Goal: Information Seeking & Learning: Learn about a topic

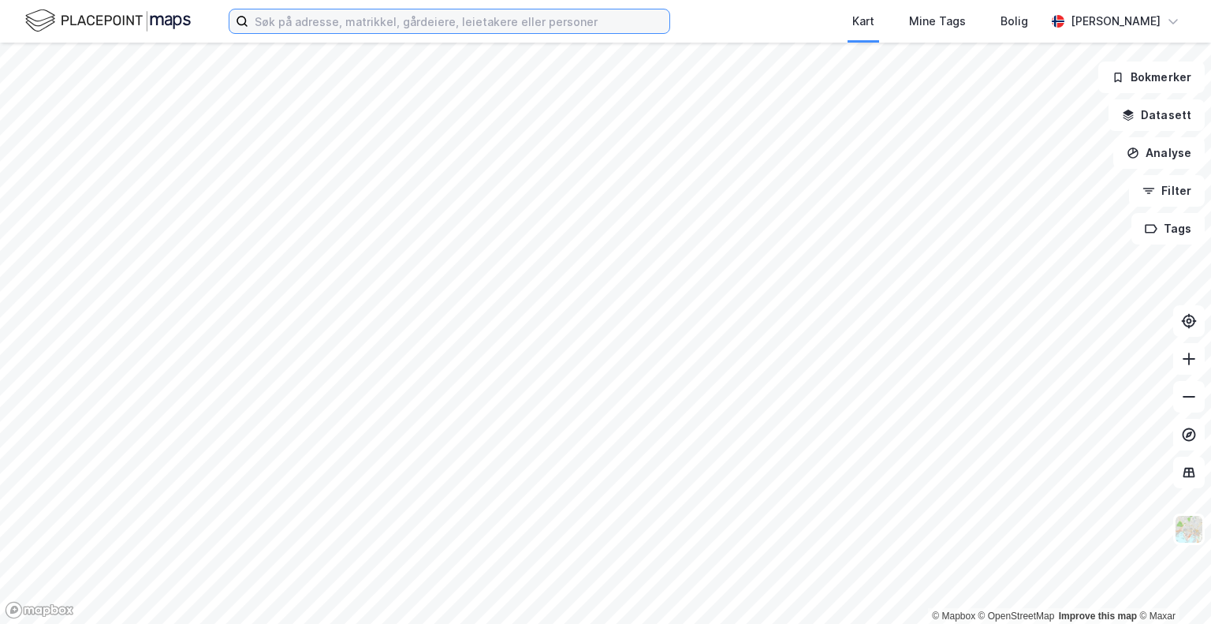
click at [302, 21] on input at bounding box center [458, 21] width 421 height 24
paste input "830463992"
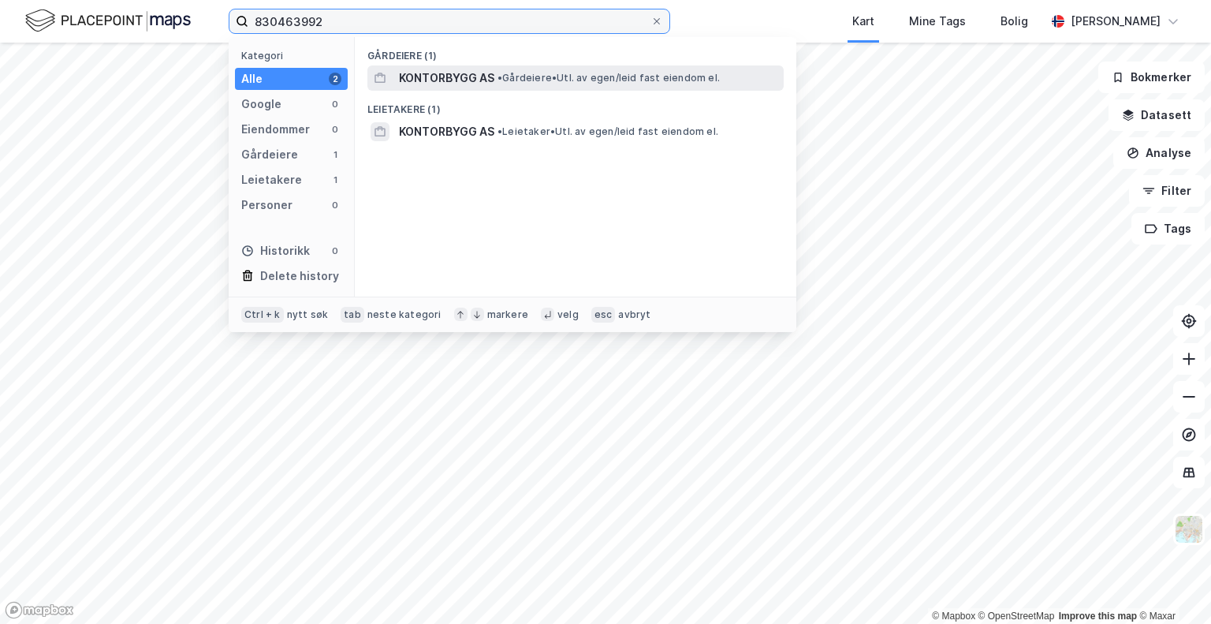
type input "830463992"
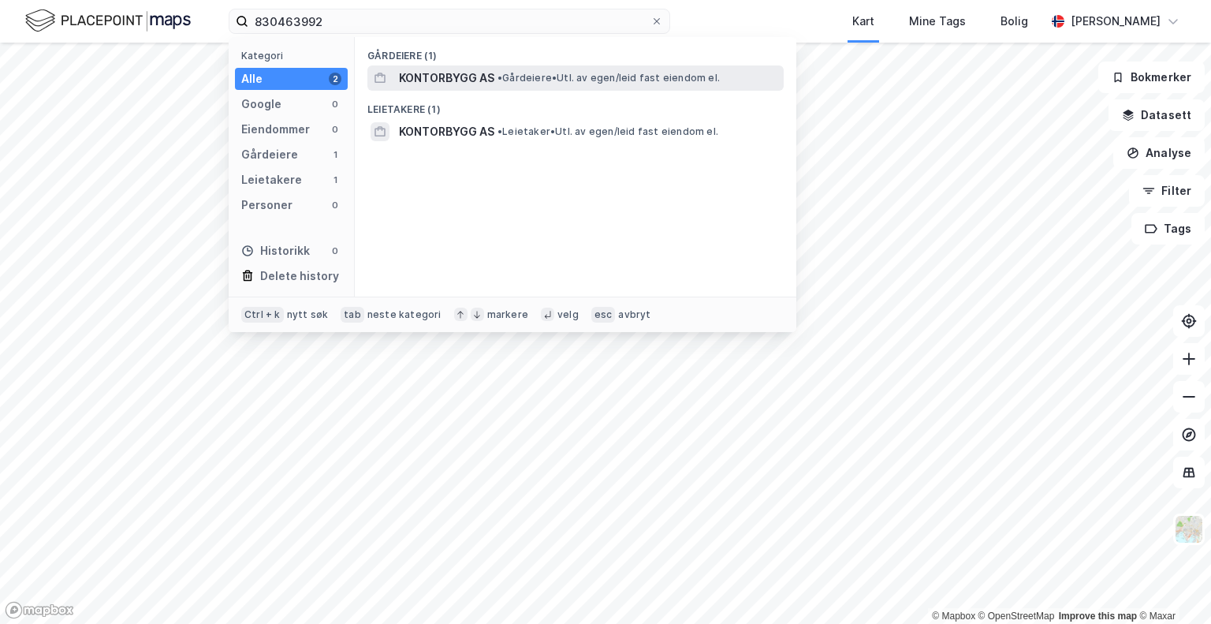
click at [447, 76] on span "KONTORBYGG AS" at bounding box center [446, 78] width 95 height 19
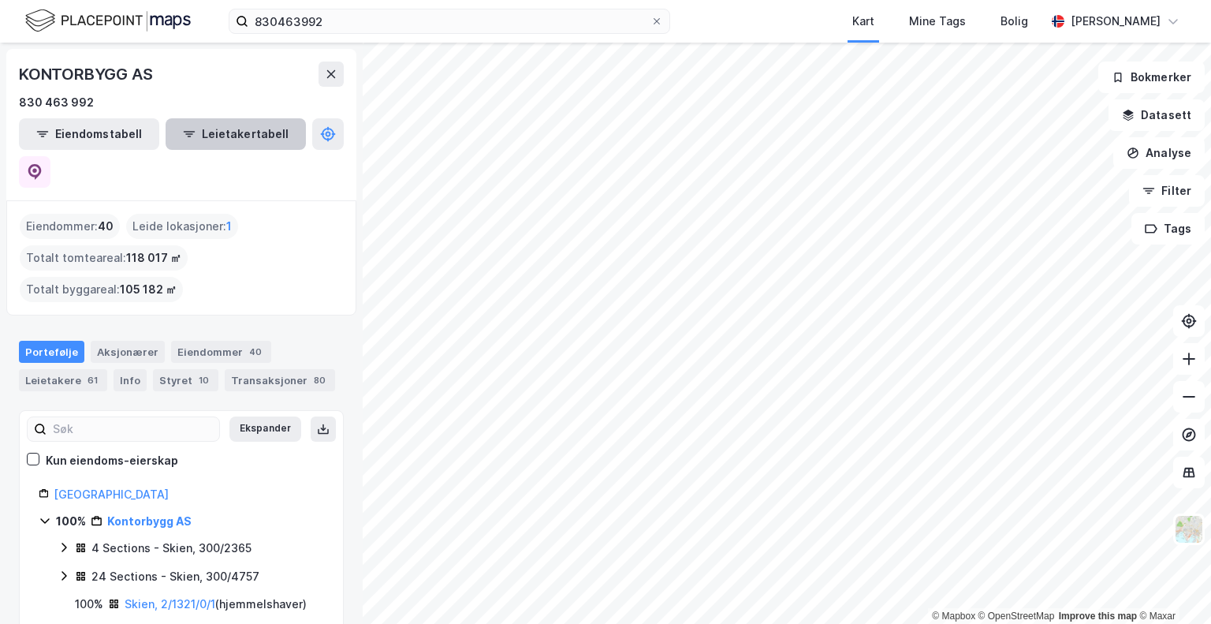
click at [201, 137] on button "Leietakertabell" at bounding box center [236, 134] width 140 height 32
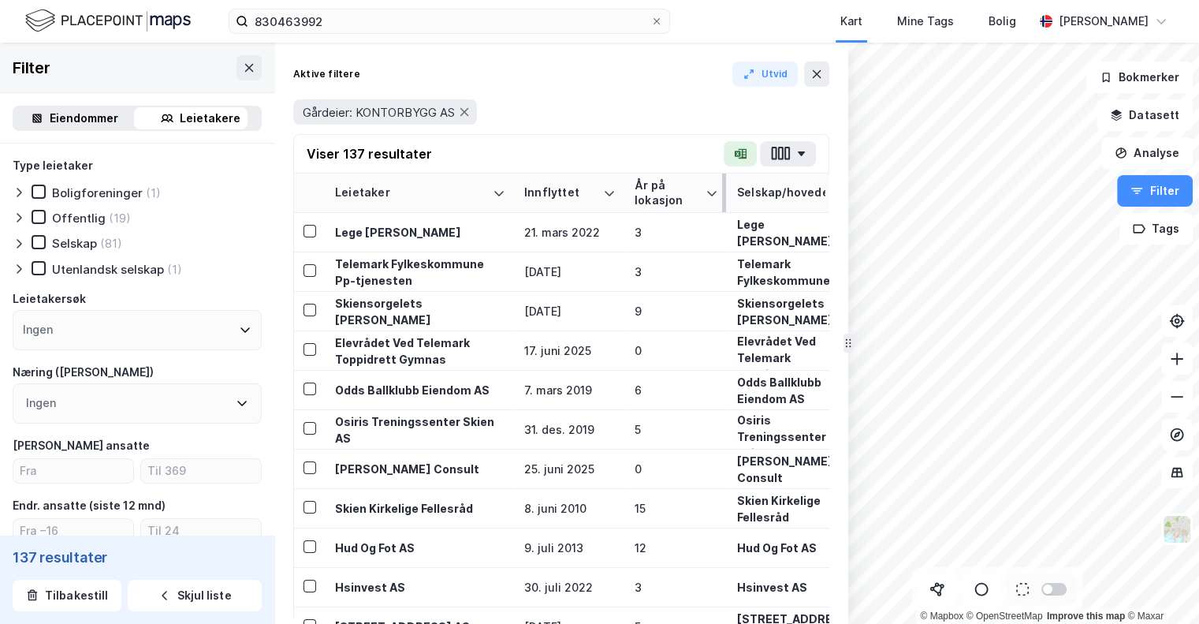
click at [673, 203] on div "År på lokasjon" at bounding box center [667, 192] width 65 height 29
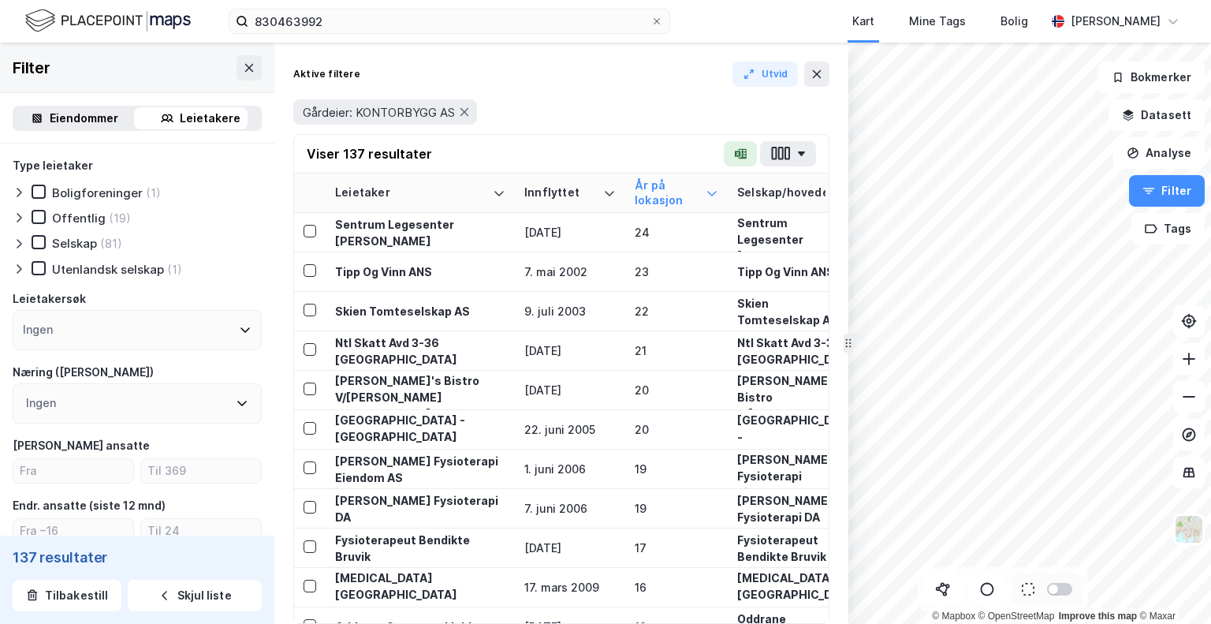
click at [834, 307] on div "© Mapbox © OpenStreetMap Improve this map © Maxar Filter Eiendommer Leietakere …" at bounding box center [605, 333] width 1211 height 581
click at [814, 80] on icon at bounding box center [817, 74] width 13 height 13
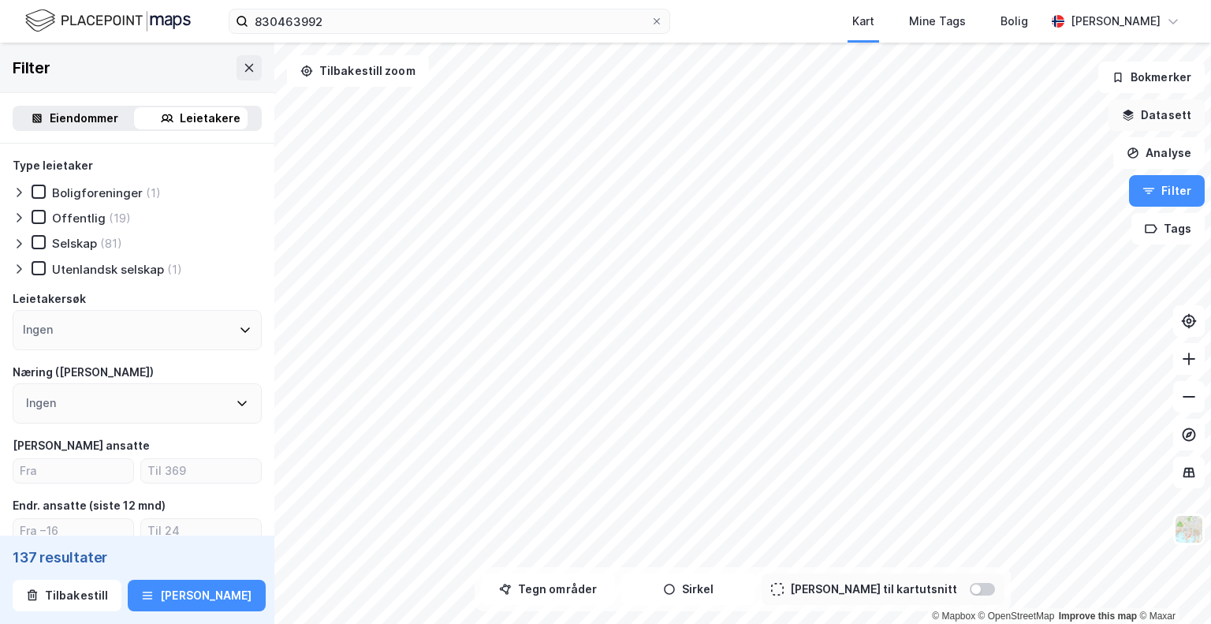
click at [1138, 122] on button "Datasett" at bounding box center [1157, 115] width 96 height 32
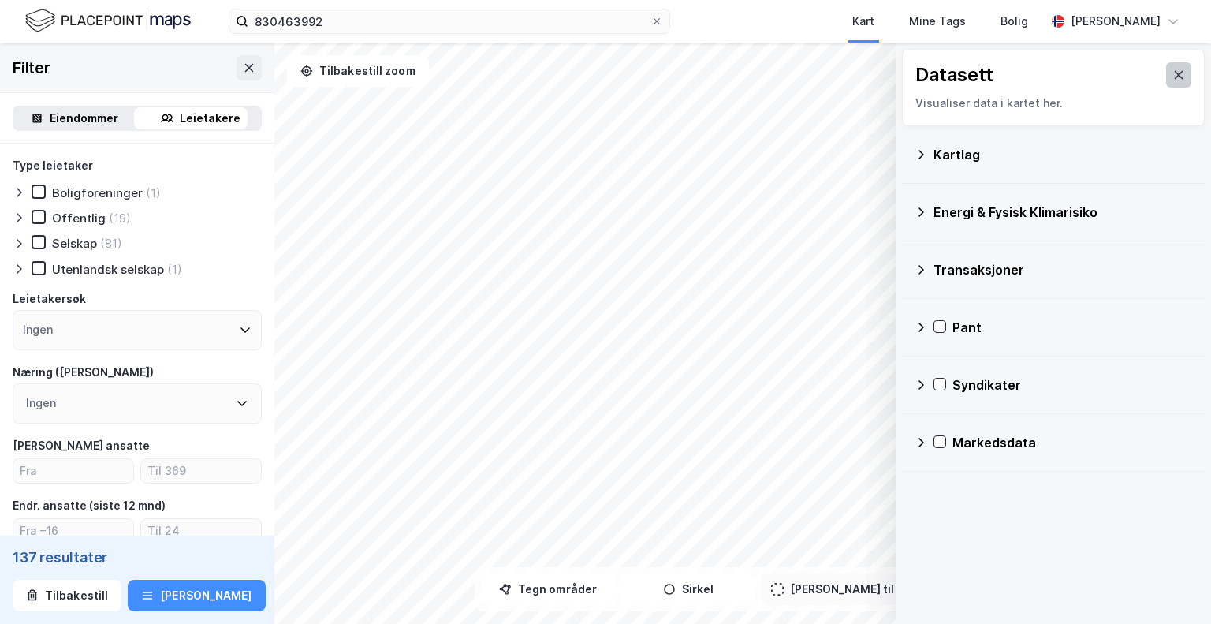
click at [1173, 75] on icon at bounding box center [1179, 75] width 13 height 13
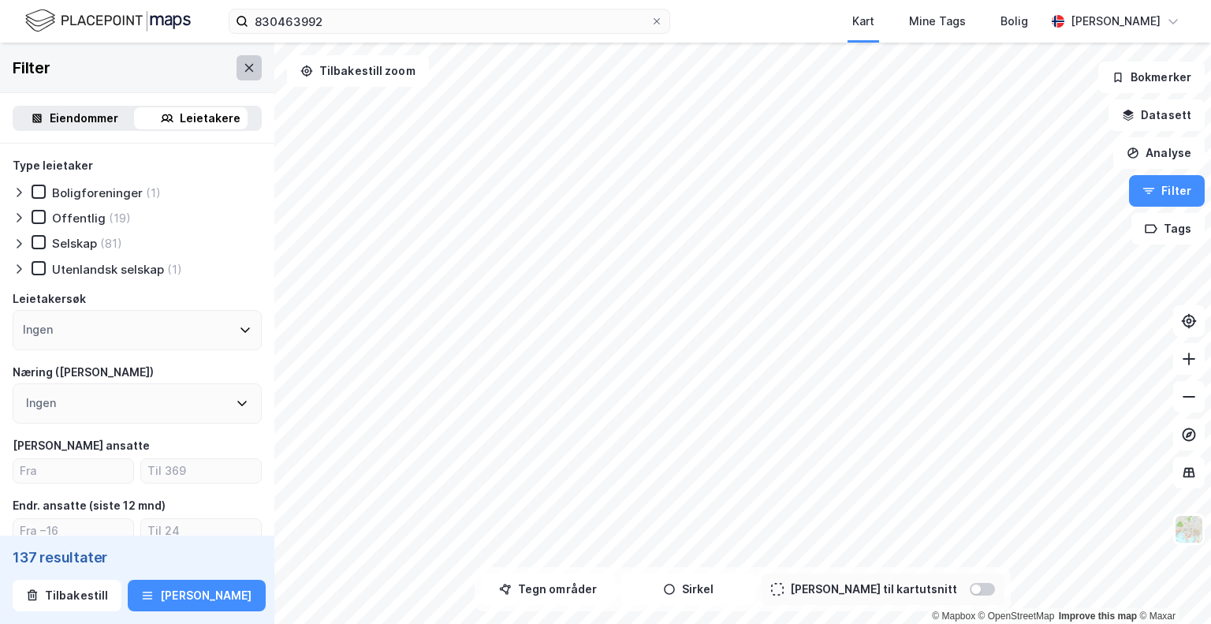
click at [243, 70] on icon at bounding box center [249, 68] width 13 height 13
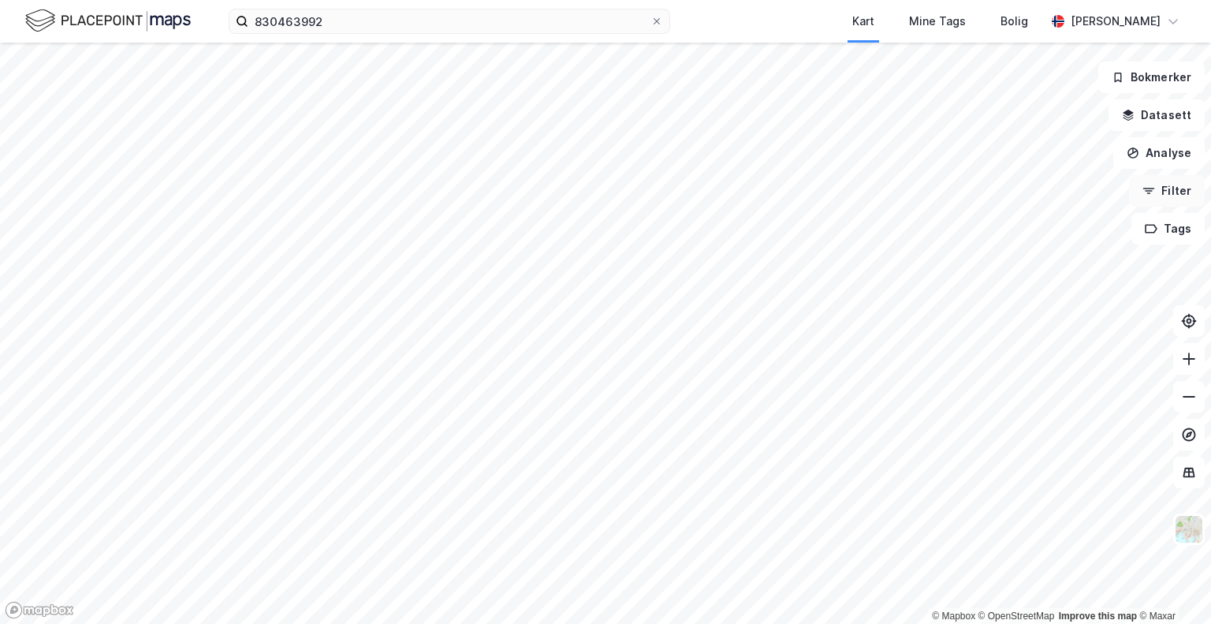
click at [1186, 200] on button "Filter" at bounding box center [1167, 191] width 76 height 32
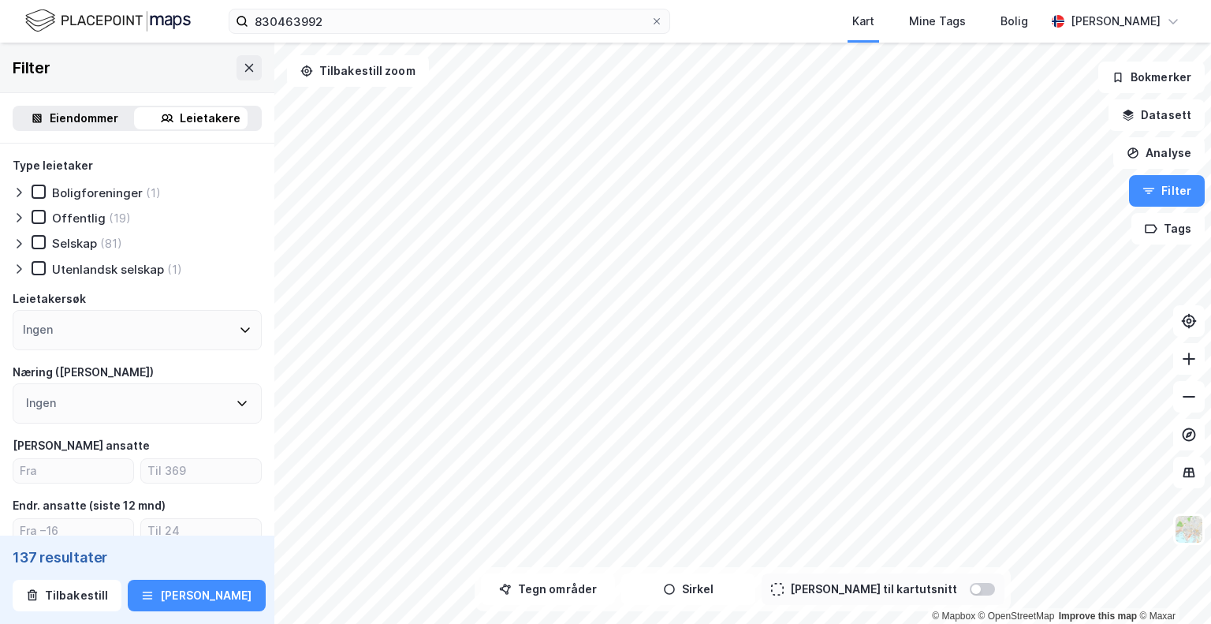
click at [87, 122] on div "Eiendommer" at bounding box center [84, 118] width 69 height 19
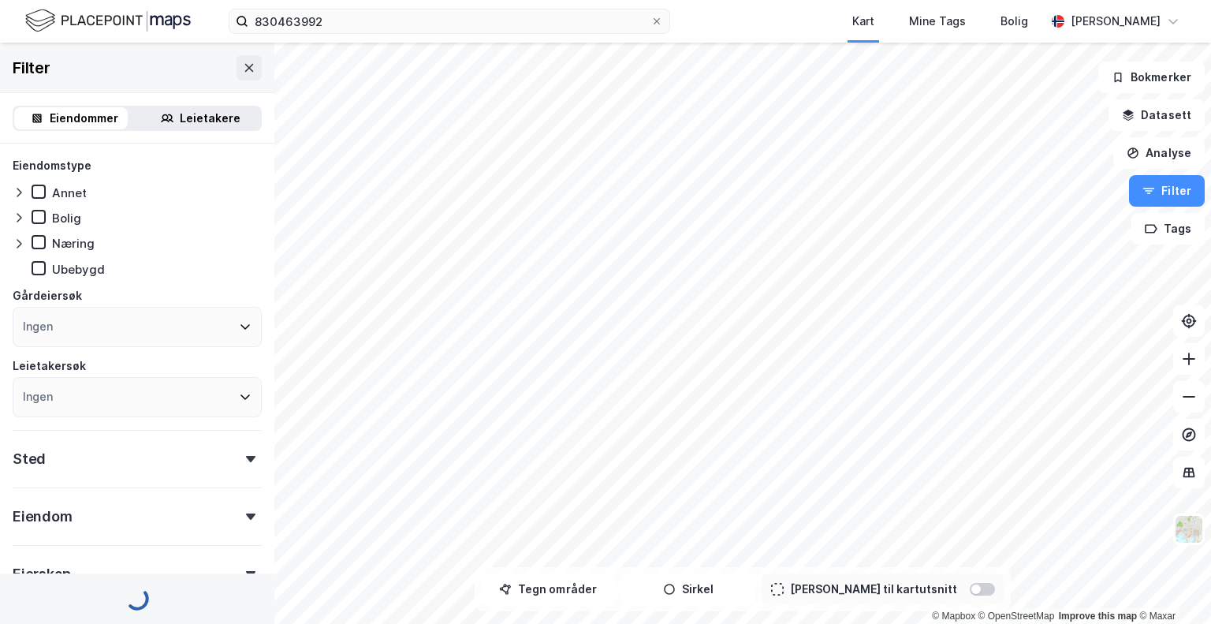
click at [172, 123] on div "Leietakere" at bounding box center [200, 118] width 120 height 22
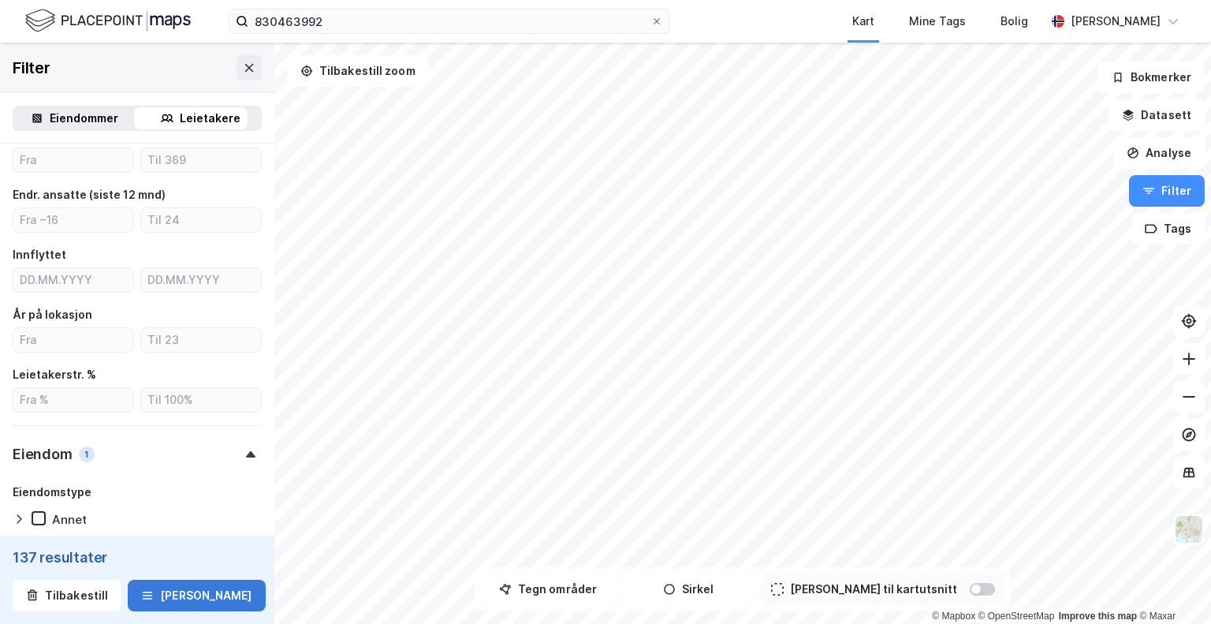
scroll to position [315, 0]
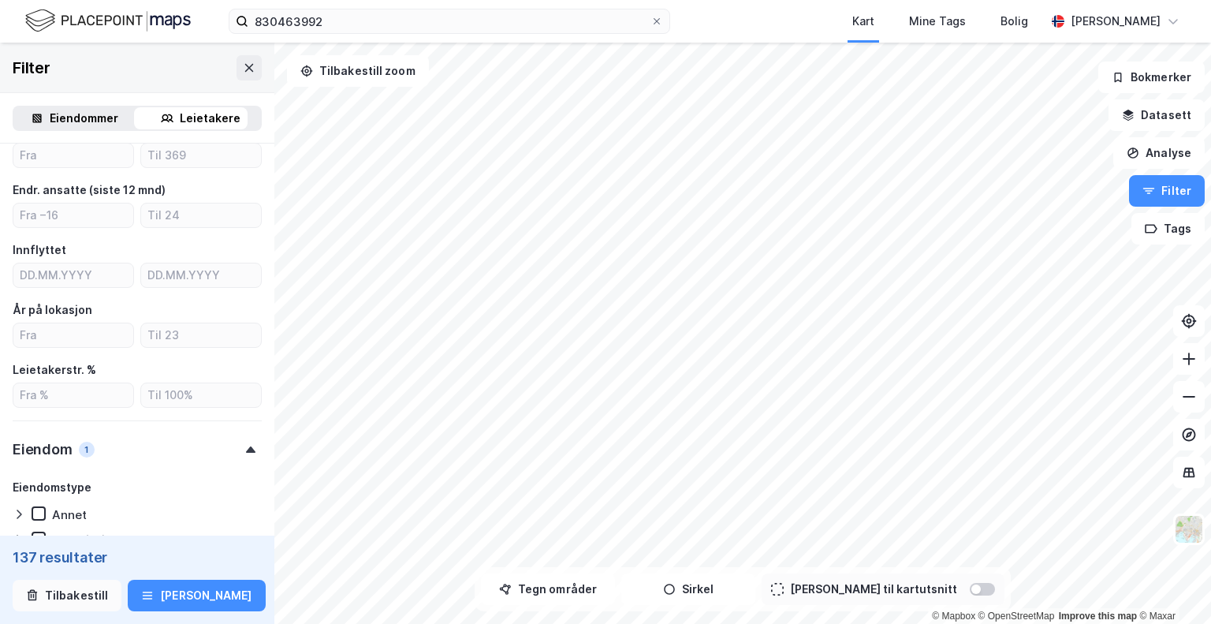
click at [96, 587] on button "Tilbakestill" at bounding box center [67, 596] width 109 height 32
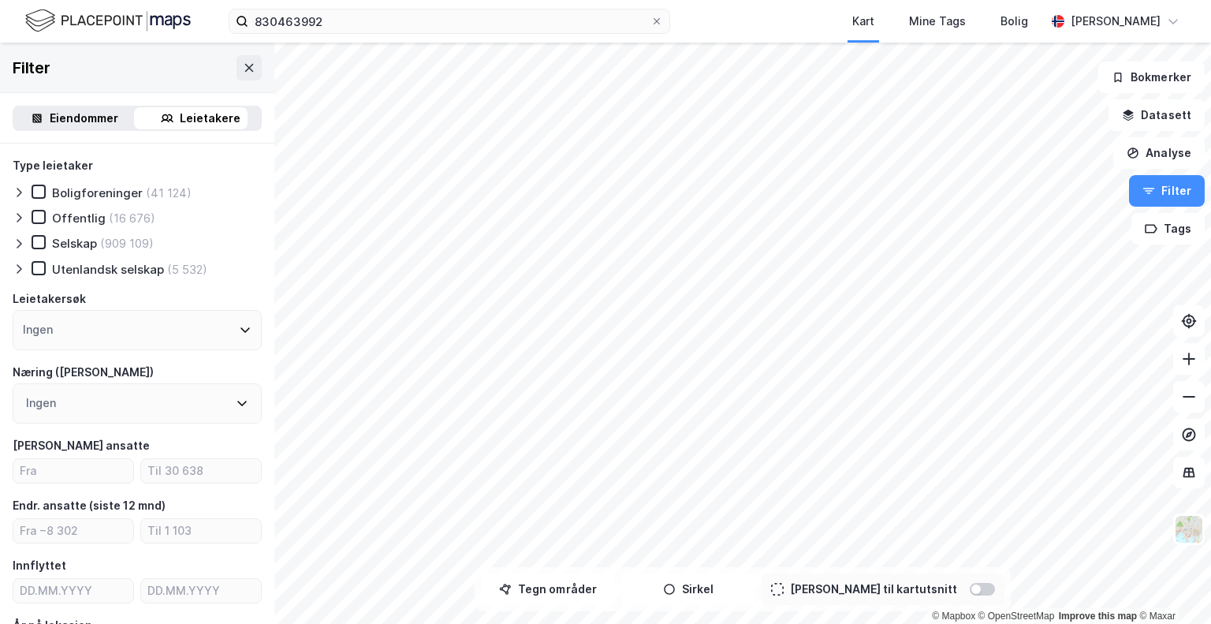
click at [73, 239] on div "Selskap" at bounding box center [74, 243] width 45 height 15
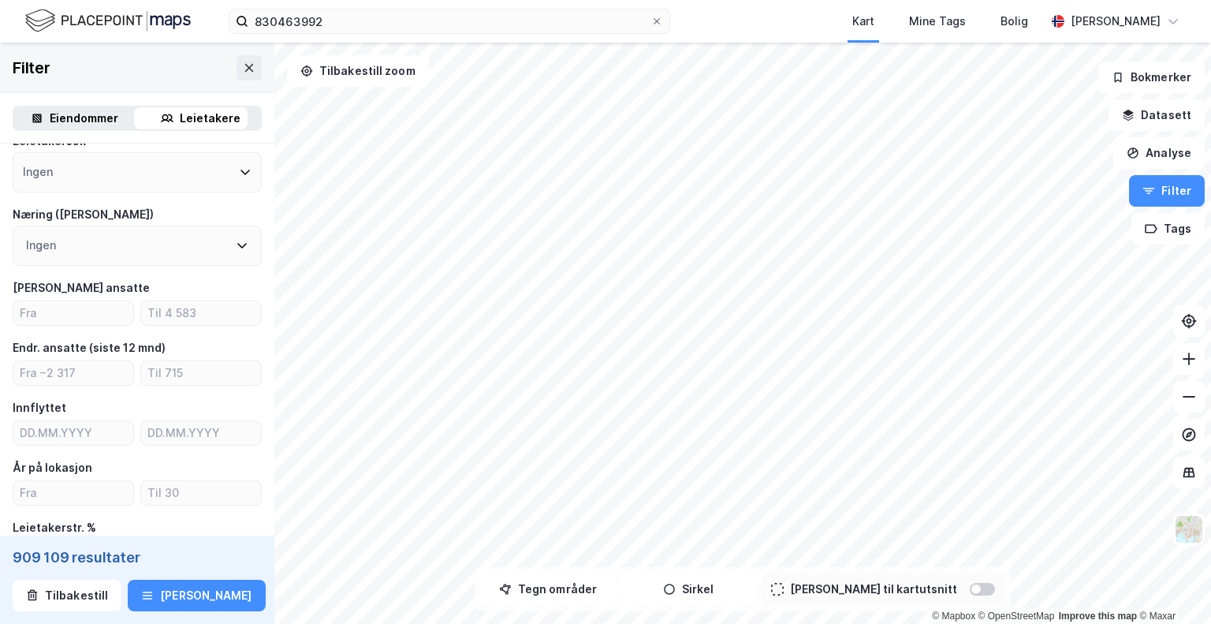
click at [106, 174] on div "Ingen" at bounding box center [137, 172] width 249 height 40
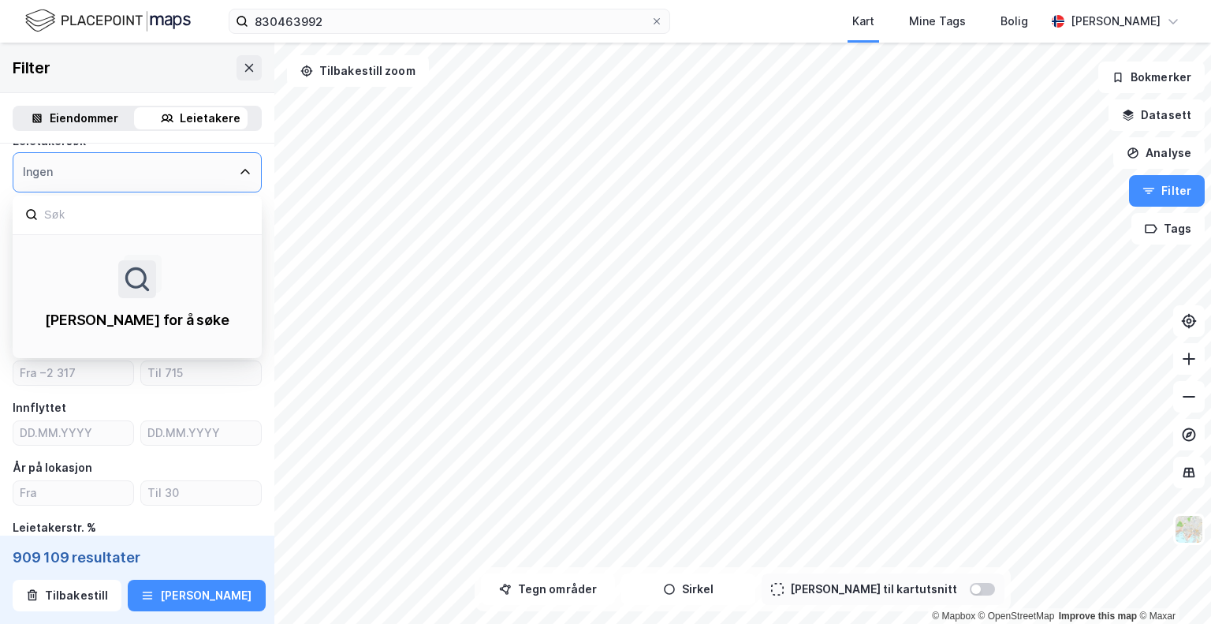
click at [106, 174] on div "Ingen" at bounding box center [137, 172] width 249 height 40
click at [241, 401] on div "Innflyttet" at bounding box center [137, 407] width 249 height 19
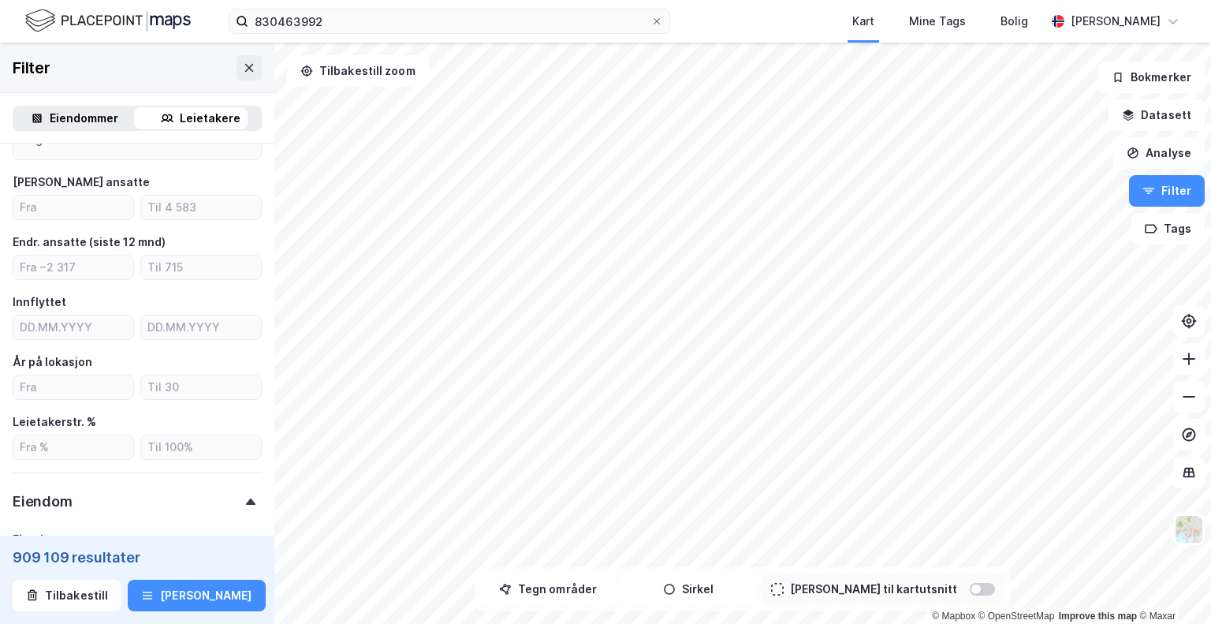
scroll to position [315, 0]
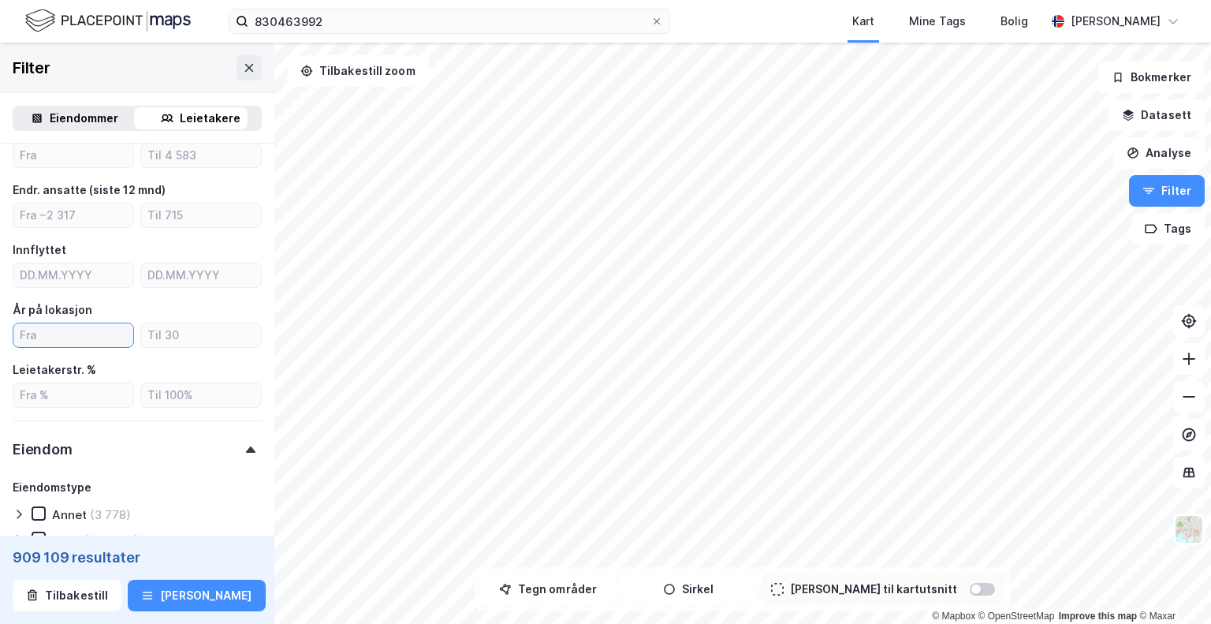
click at [68, 336] on input "number" at bounding box center [73, 335] width 120 height 24
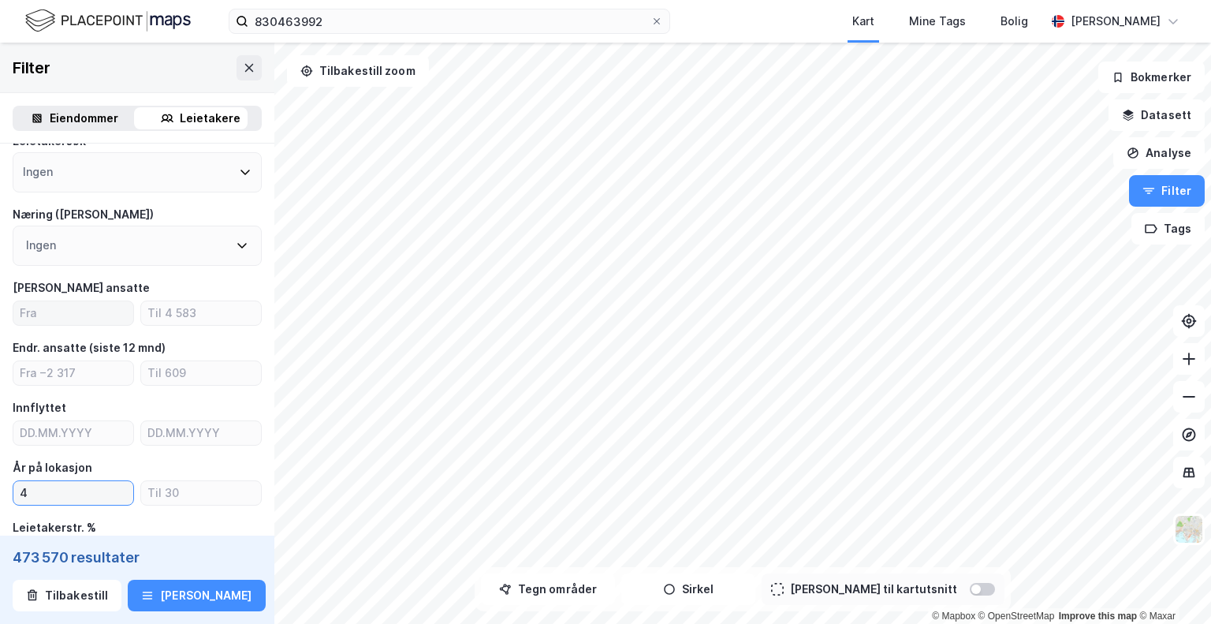
type input "4"
click at [54, 313] on input "number" at bounding box center [73, 313] width 120 height 24
type input "0"
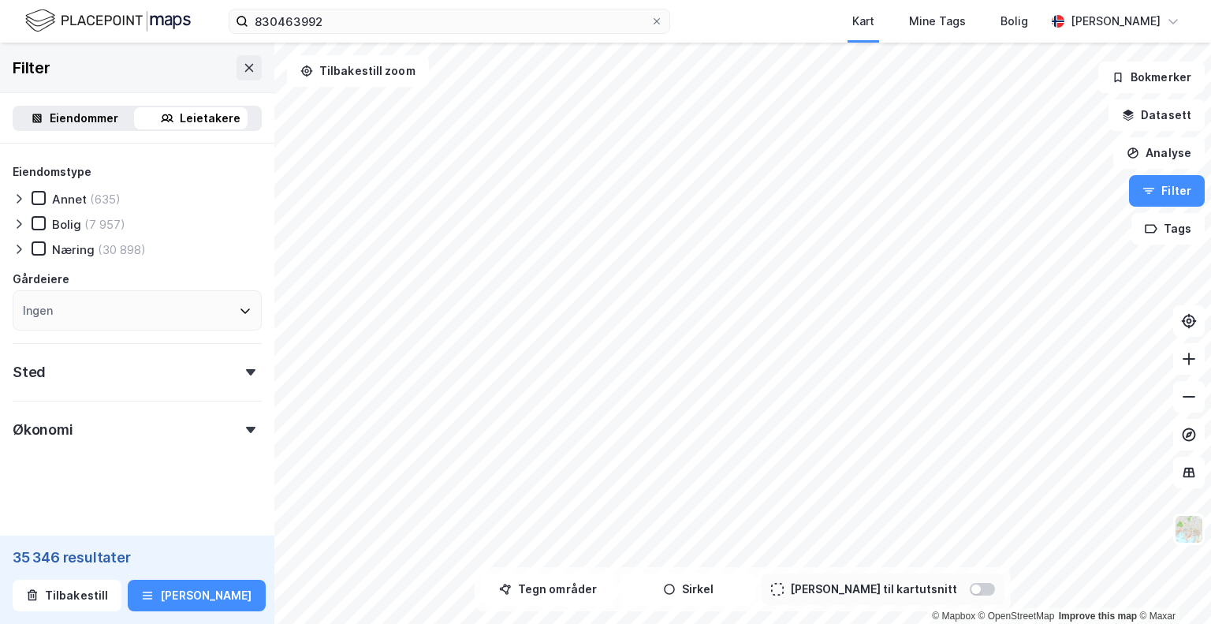
scroll to position [632, 0]
type input "10"
click at [130, 373] on div "Sted" at bounding box center [137, 363] width 249 height 45
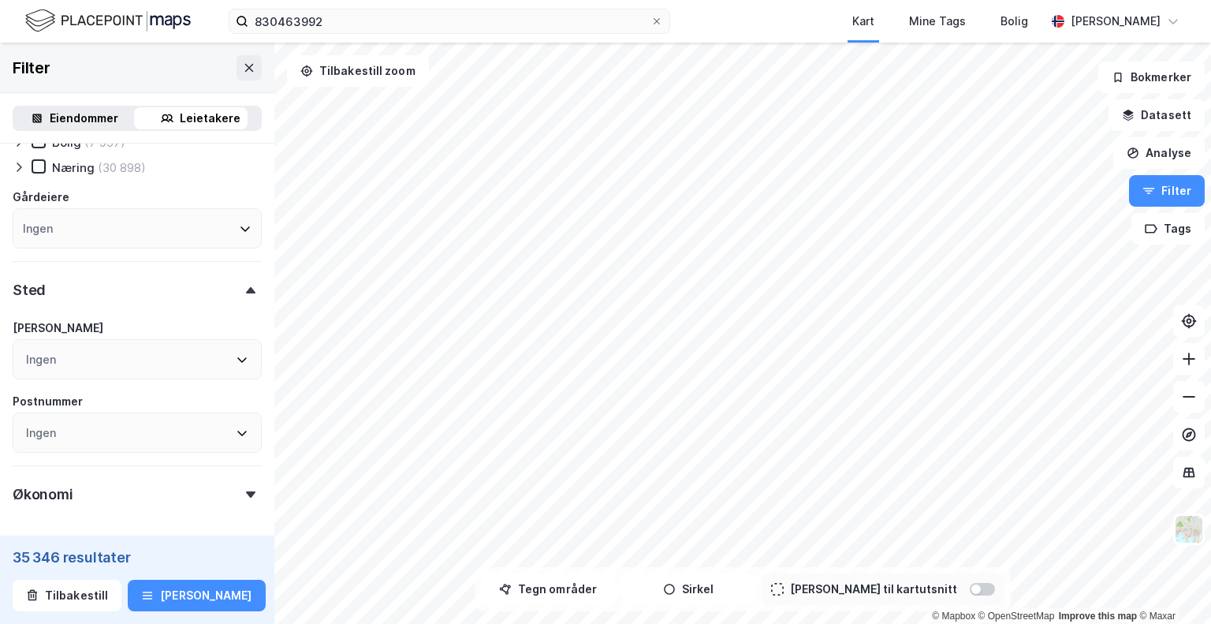
scroll to position [700, 0]
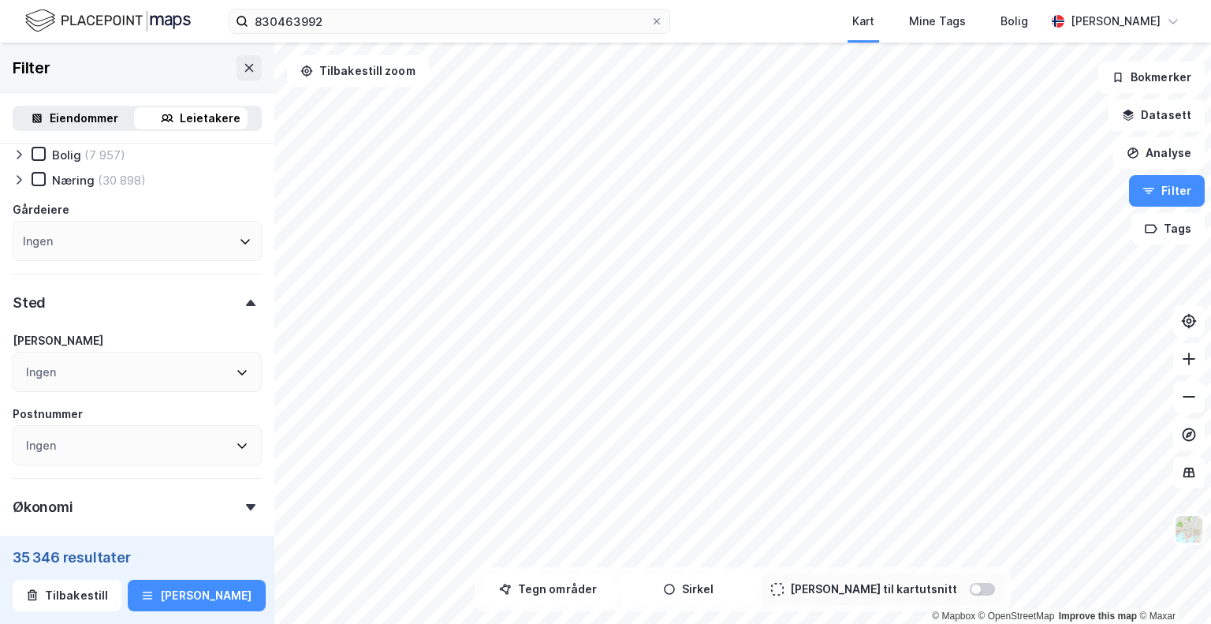
click at [106, 370] on div "Ingen" at bounding box center [137, 372] width 249 height 40
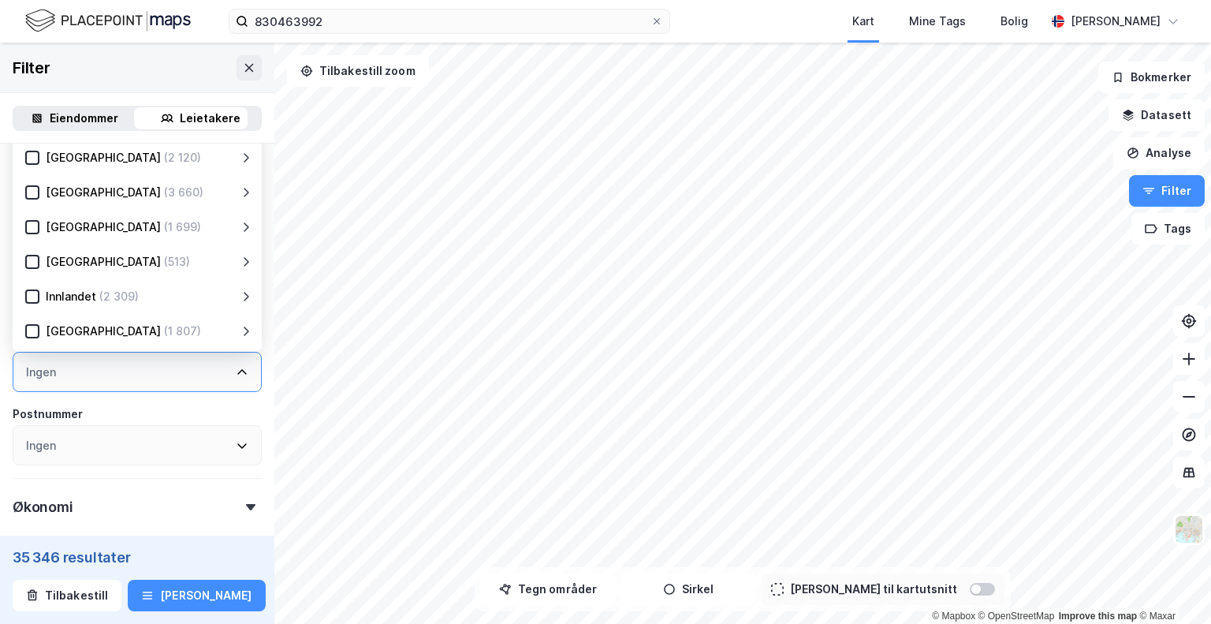
click at [106, 370] on div "Ingen" at bounding box center [137, 372] width 249 height 40
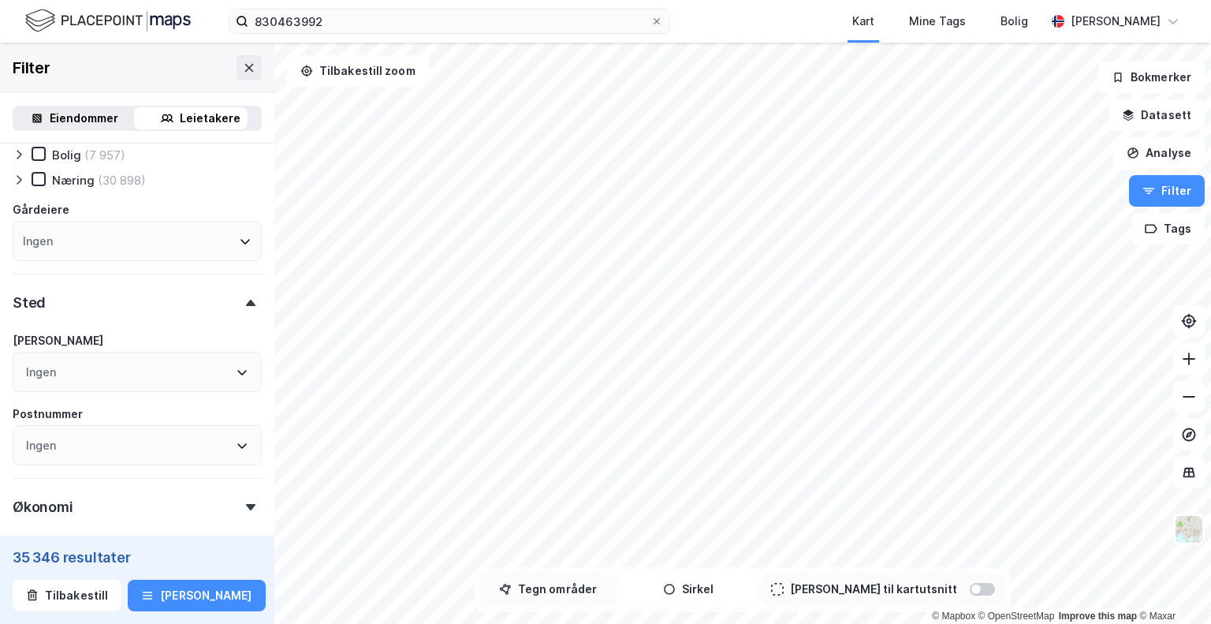
click at [545, 595] on button "Tegn områder" at bounding box center [548, 589] width 134 height 32
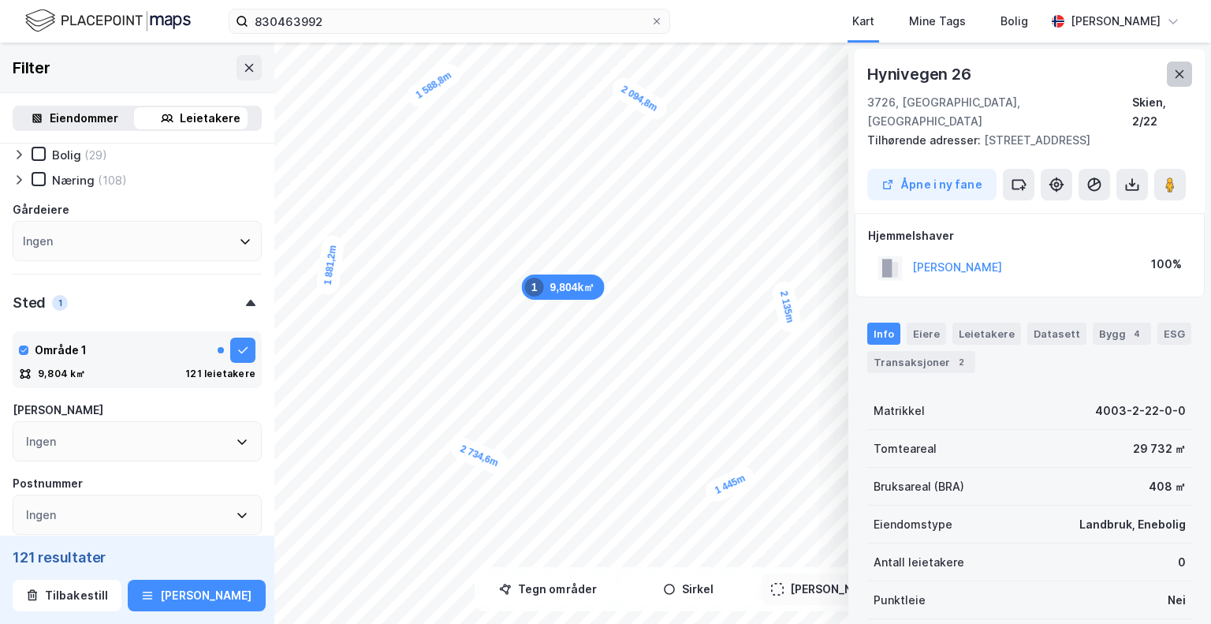
click at [1183, 73] on icon at bounding box center [1179, 74] width 13 height 13
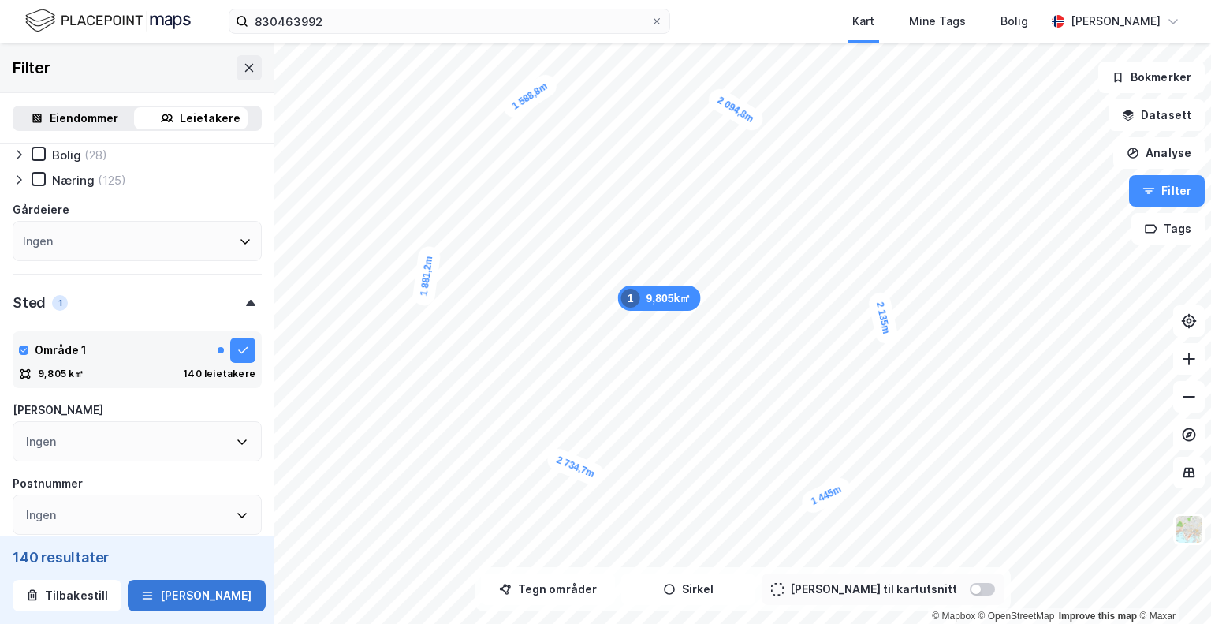
click at [154, 591] on icon "button" at bounding box center [147, 595] width 13 height 13
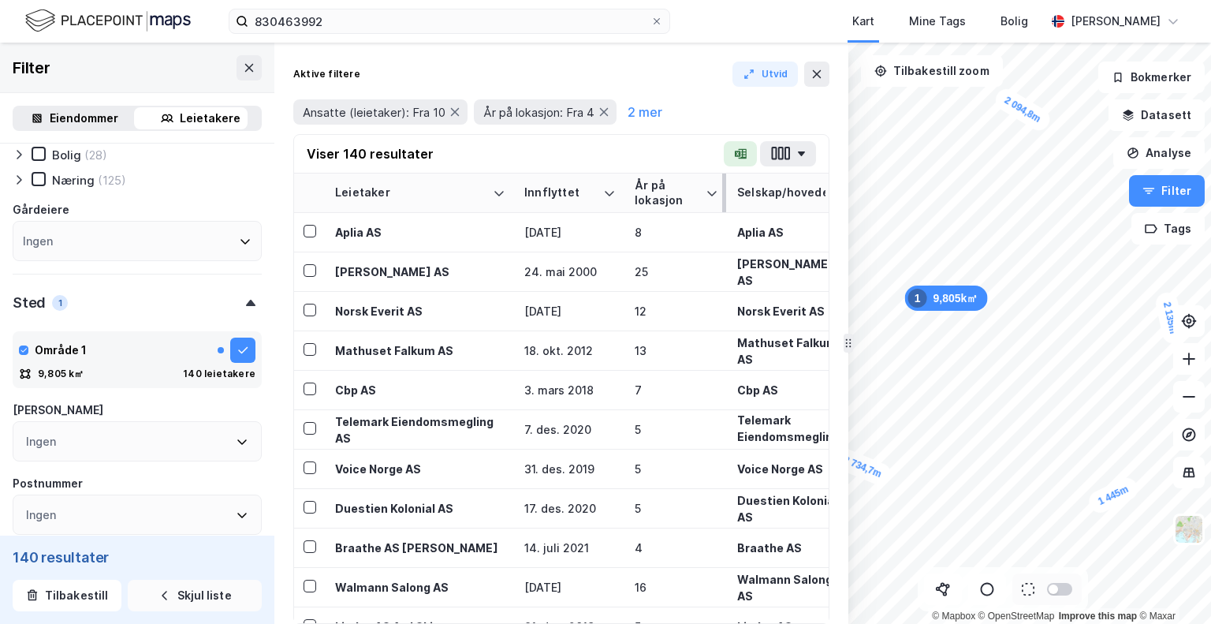
click at [666, 184] on div "År på lokasjon" at bounding box center [667, 192] width 65 height 29
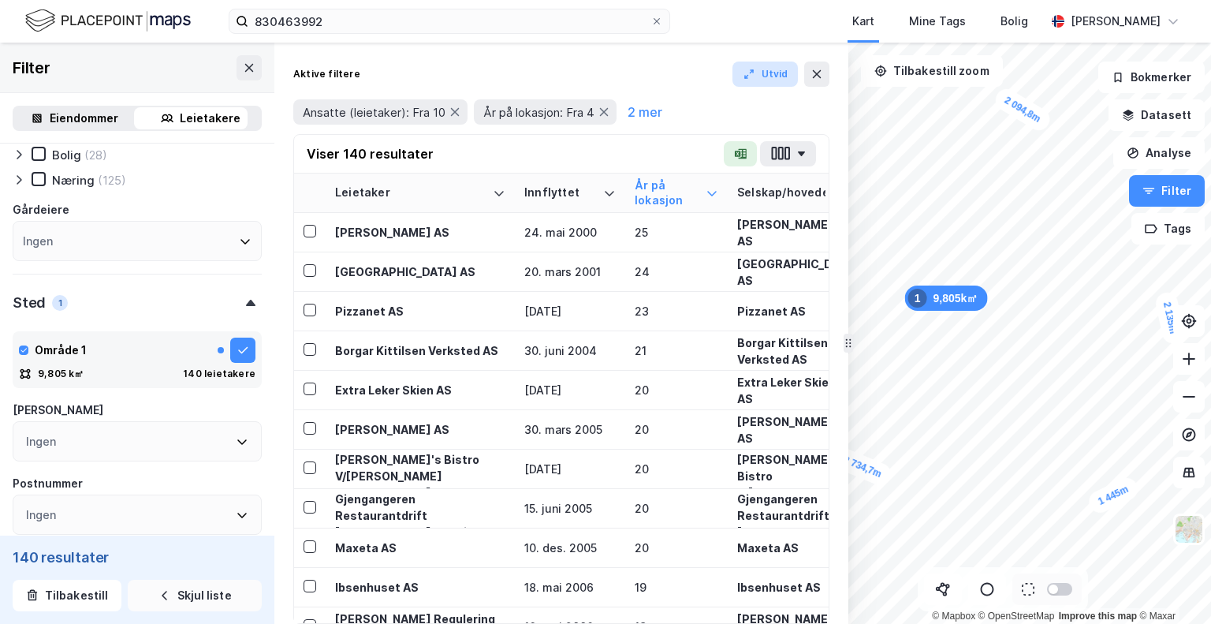
click at [769, 77] on button "Utvid" at bounding box center [766, 74] width 66 height 25
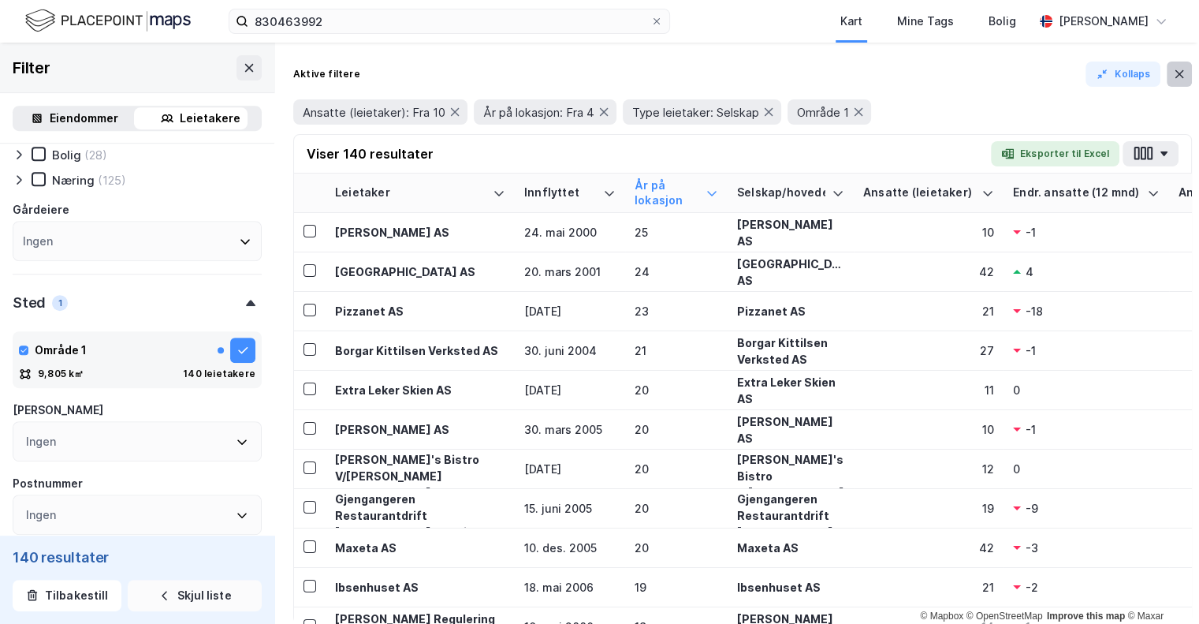
click at [1169, 75] on button at bounding box center [1179, 74] width 25 height 25
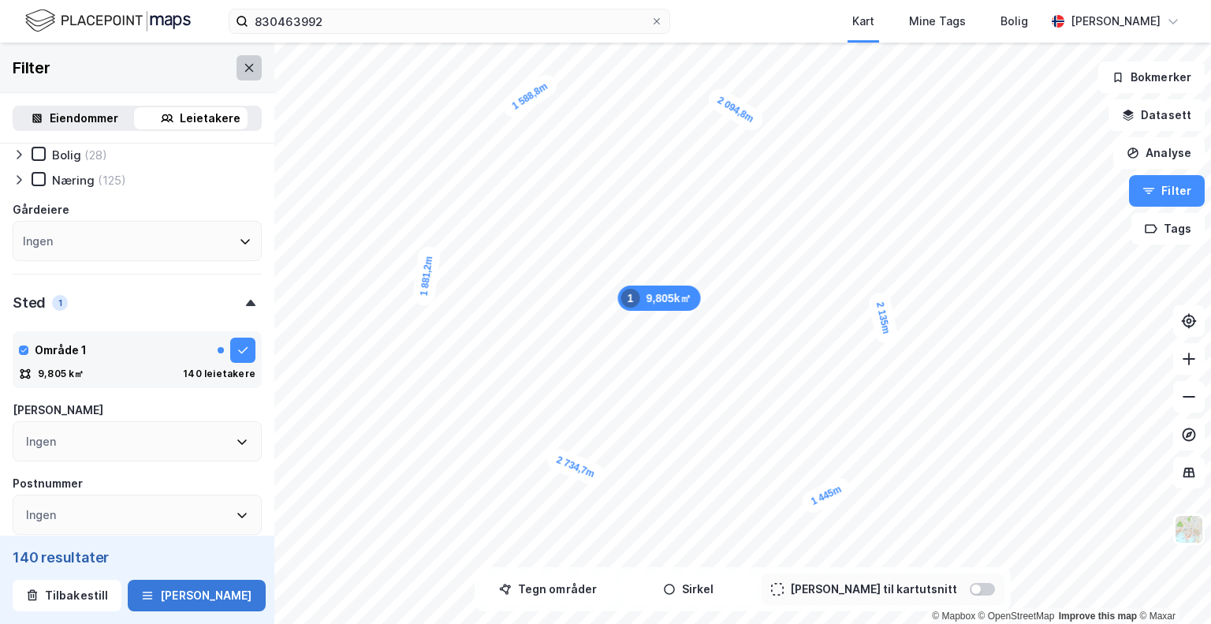
click at [245, 64] on button at bounding box center [249, 67] width 25 height 25
